Goal: Information Seeking & Learning: Learn about a topic

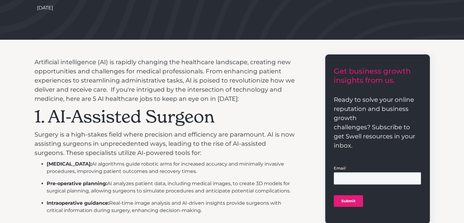
scroll to position [195, 0]
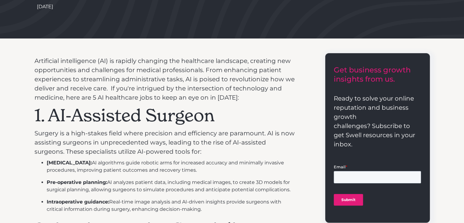
click at [227, 71] on p "Artificial intelligence (AI) is rapidly changing the healthcare landscape, crea…" at bounding box center [164, 79] width 261 height 46
click at [283, 81] on p "Artificial intelligence (AI) is rapidly changing the healthcare landscape, crea…" at bounding box center [164, 79] width 261 height 46
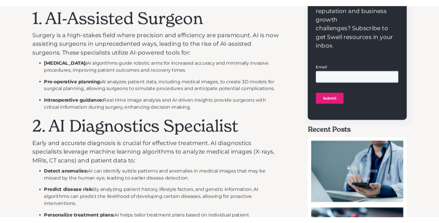
scroll to position [272, 0]
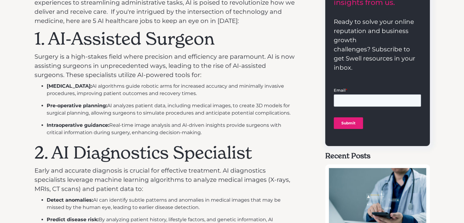
click at [242, 59] on p "Surgery is a high-stakes field where precision and efficiency are paramount. AI…" at bounding box center [164, 65] width 261 height 27
click at [242, 60] on p "Surgery is a high-stakes field where precision and efficiency are paramount. AI…" at bounding box center [164, 65] width 261 height 27
click at [249, 58] on p "Surgery is a high-stakes field where precision and efficiency are paramount. AI…" at bounding box center [164, 65] width 261 height 27
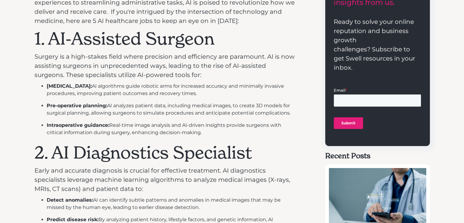
click at [269, 67] on p "Surgery is a high-stakes field where precision and efficiency are paramount. AI…" at bounding box center [164, 65] width 261 height 27
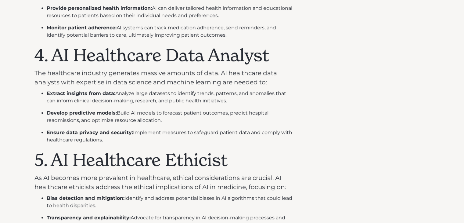
scroll to position [640, 0]
click at [54, 133] on strong "Ensure data privacy and security:" at bounding box center [90, 132] width 86 height 6
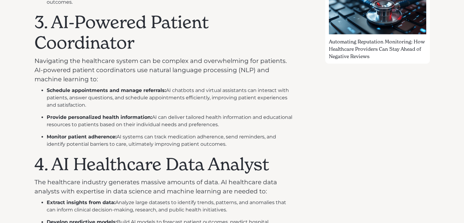
scroll to position [501, 0]
